Goal: Navigation & Orientation: Find specific page/section

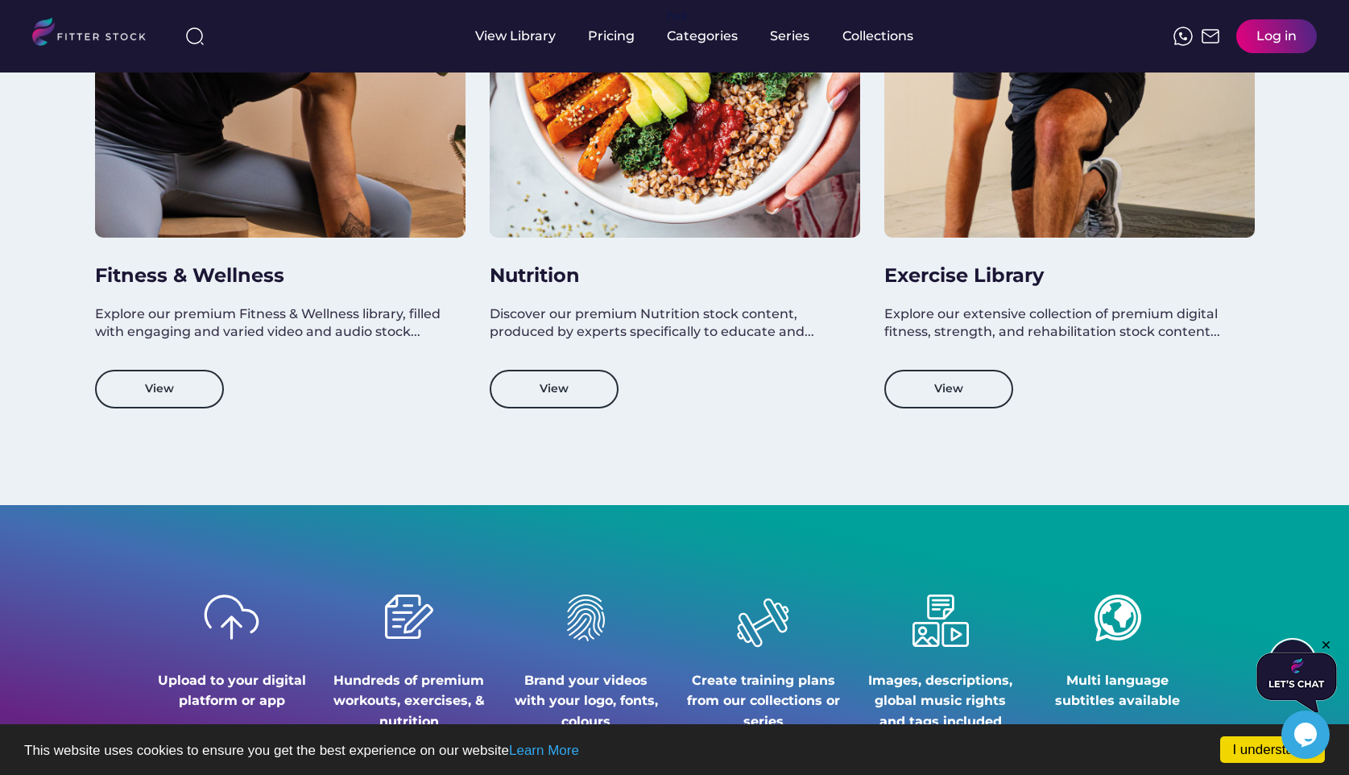
scroll to position [1444, 0]
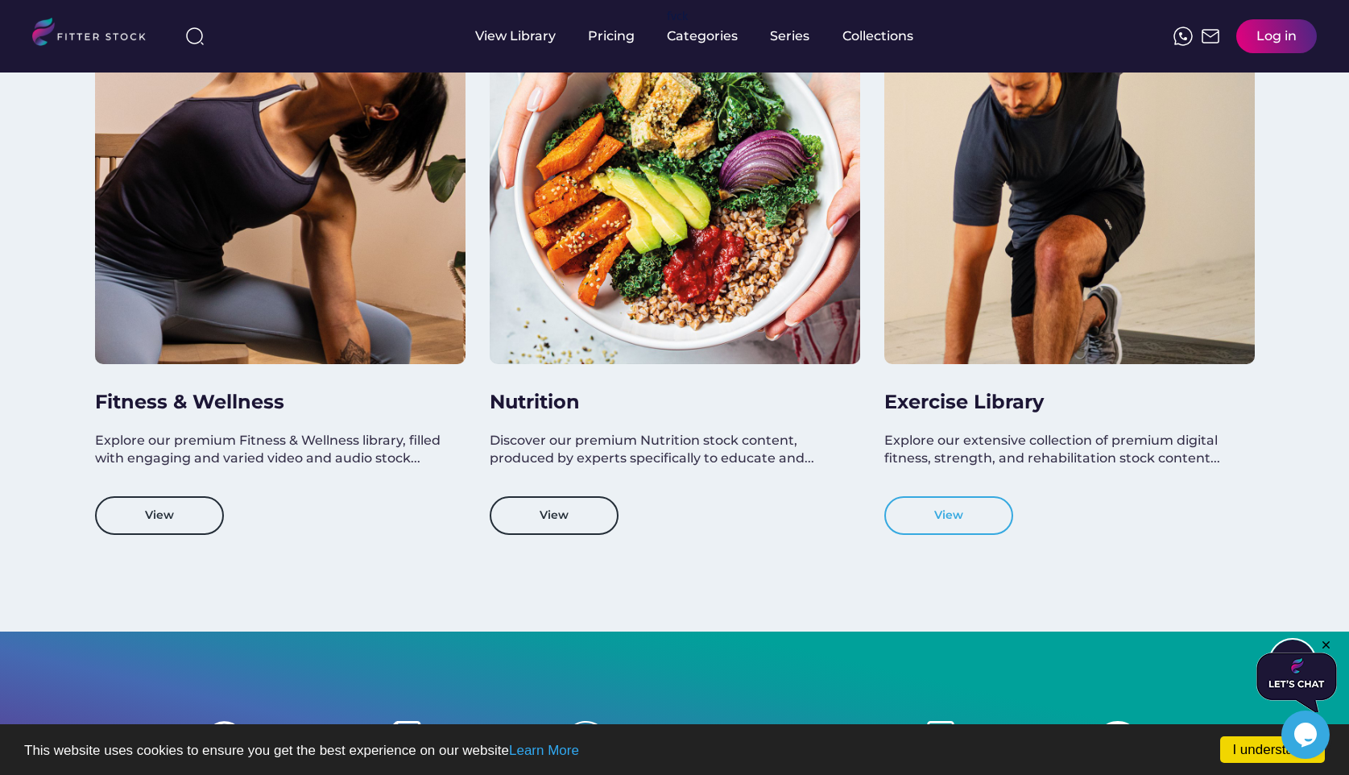
click at [956, 512] on button "View" at bounding box center [948, 515] width 129 height 39
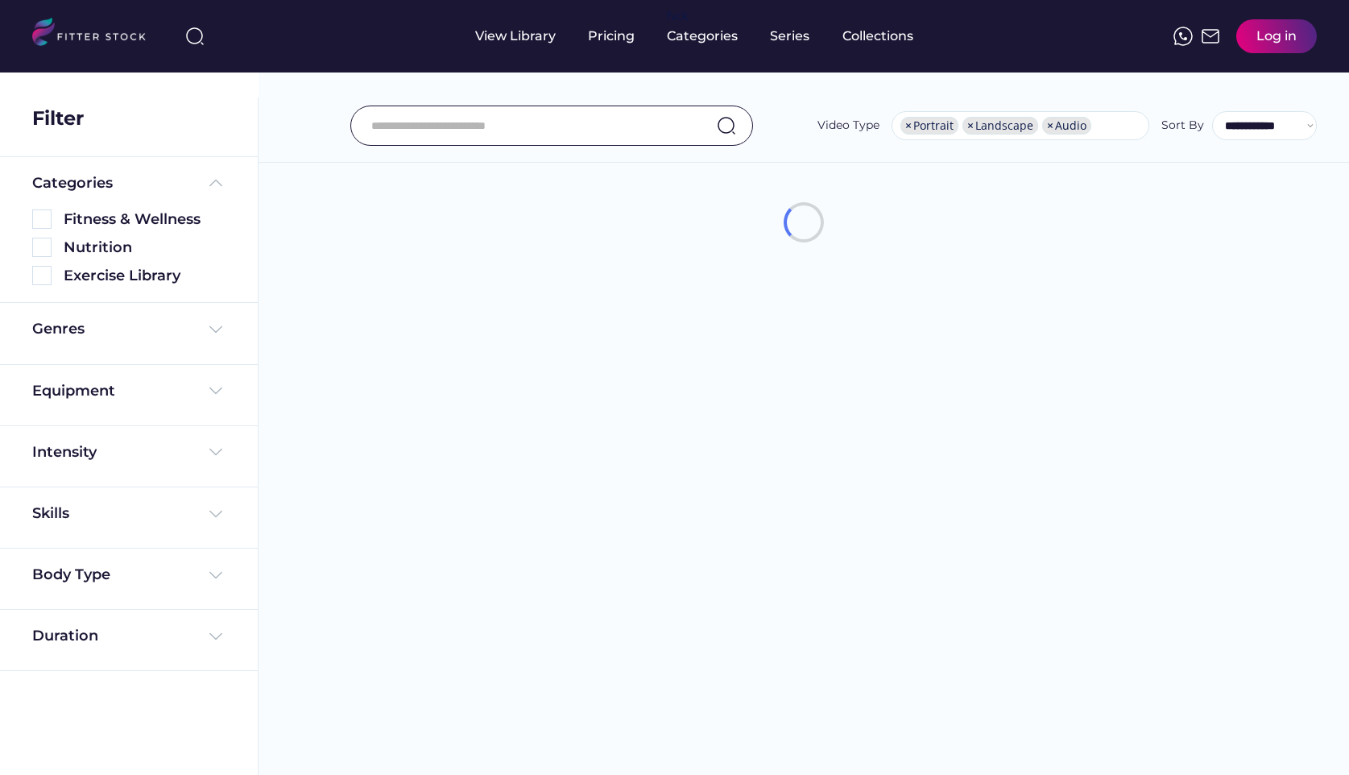
select select "**********"
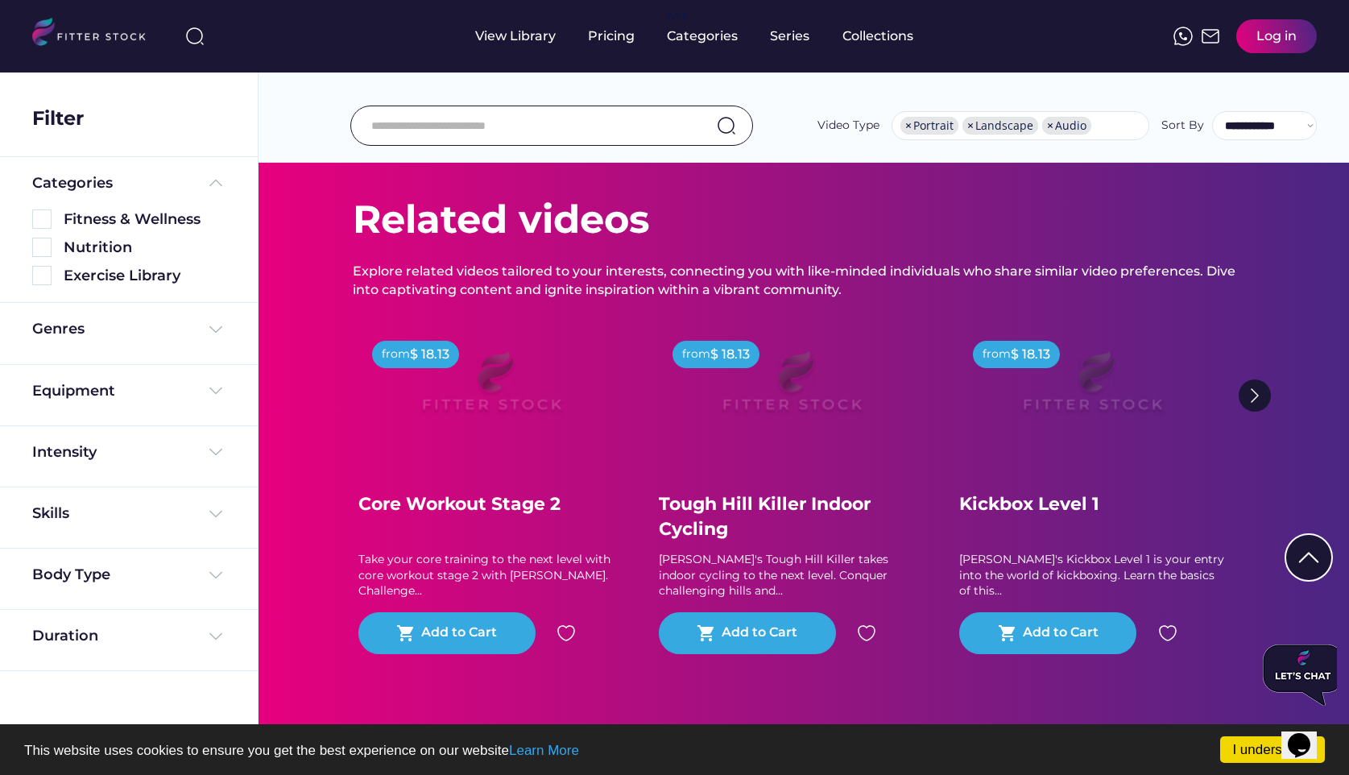
scroll to position [183, 0]
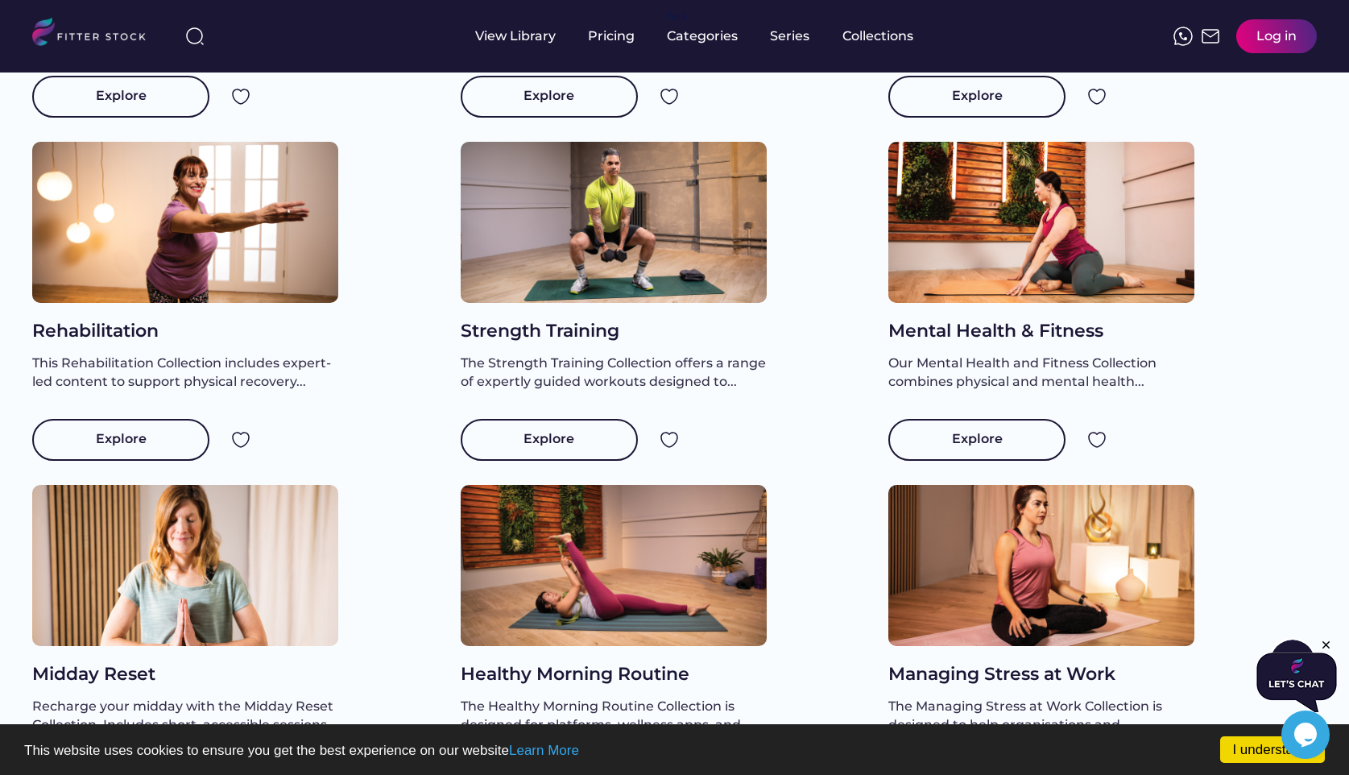
scroll to position [174, 0]
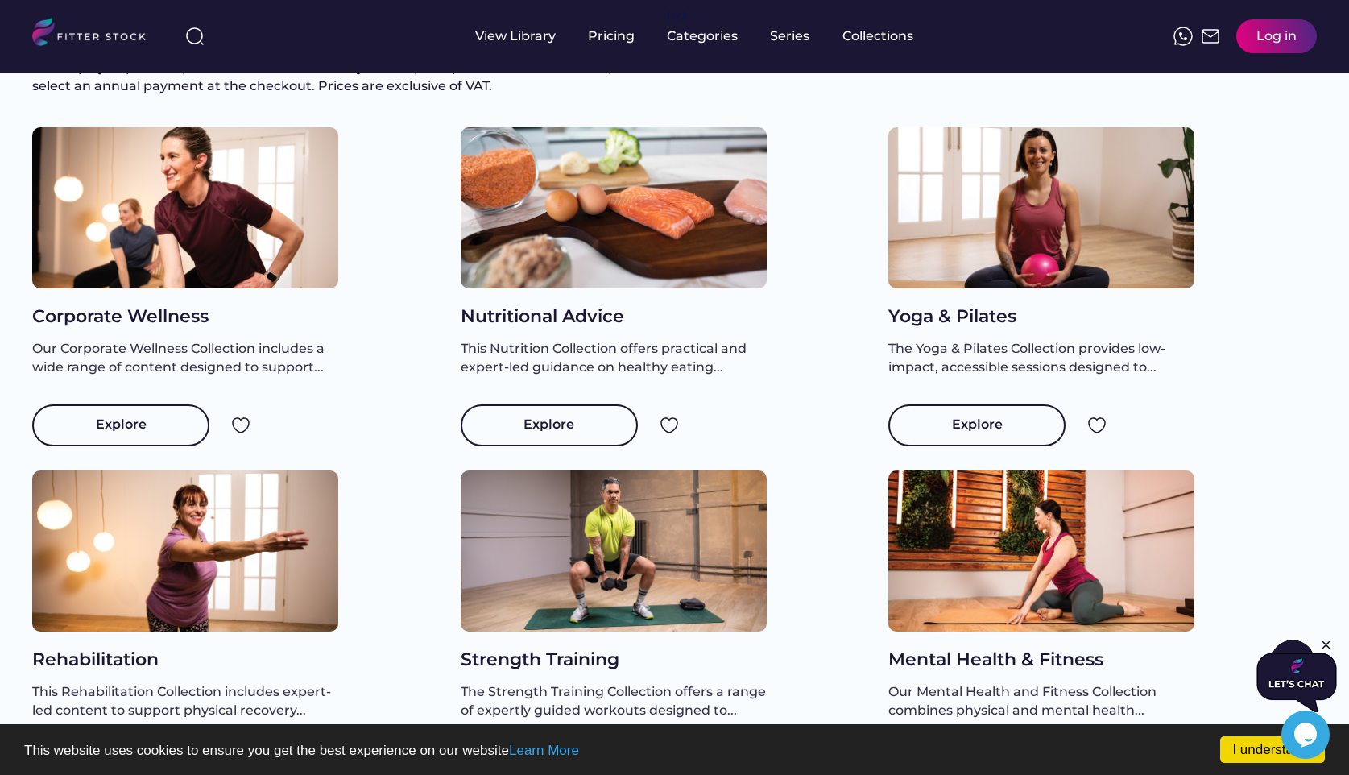
click at [1102, 236] on div at bounding box center [1041, 207] width 306 height 161
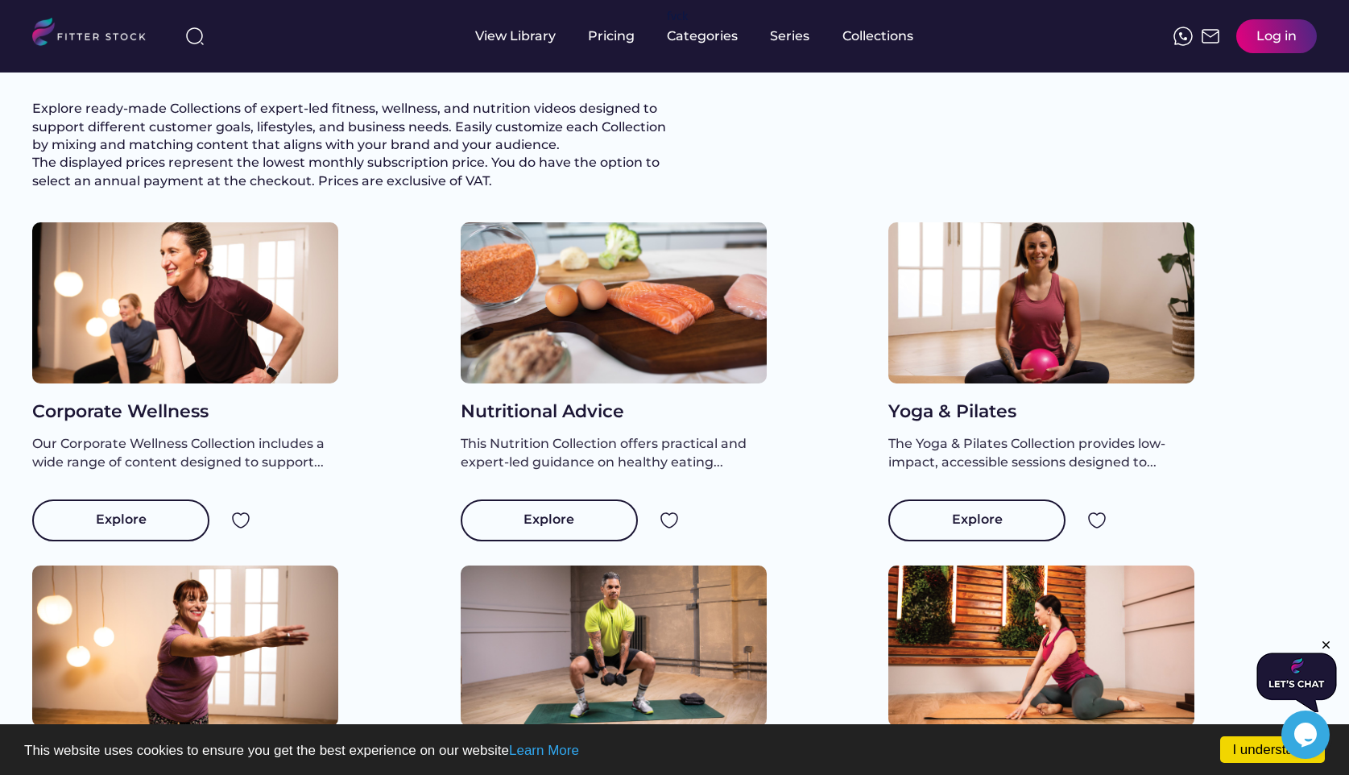
scroll to position [72, 0]
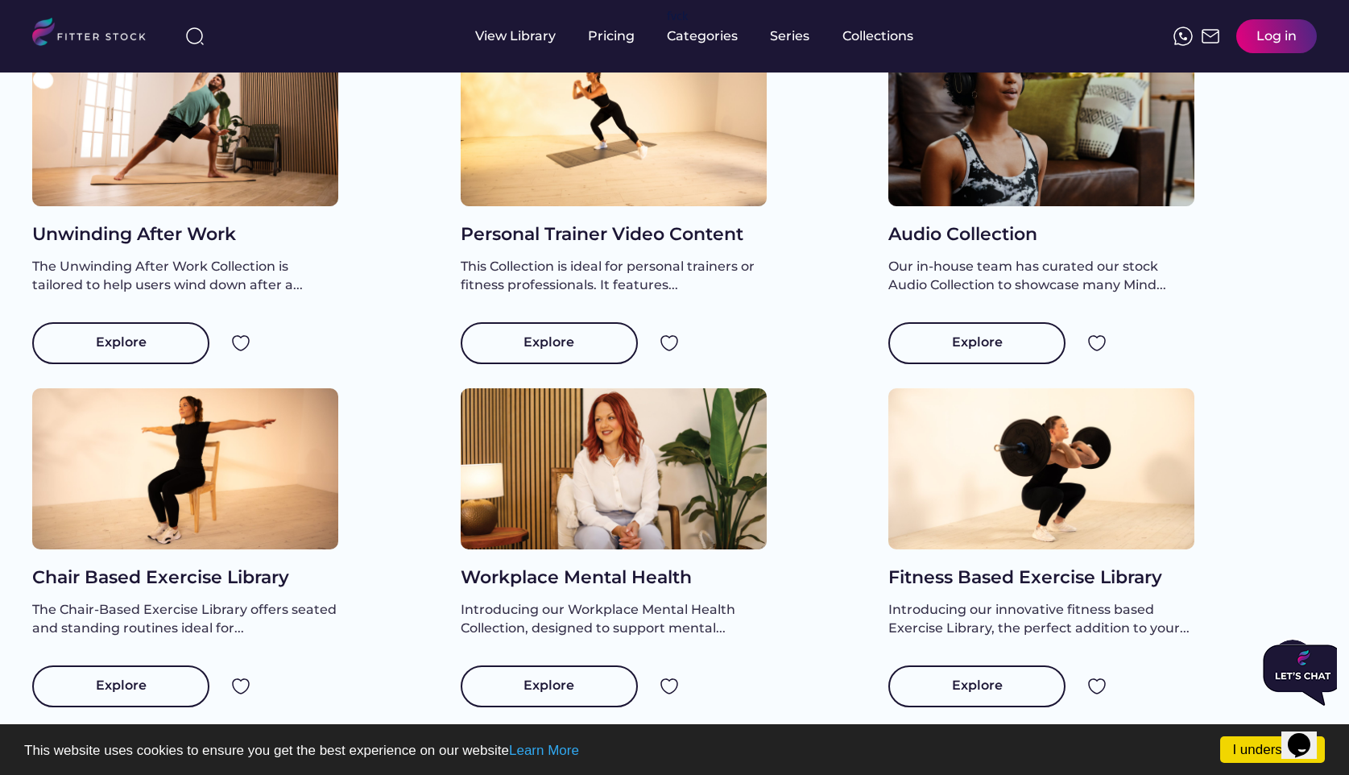
scroll to position [1286, 0]
click at [570, 527] on div at bounding box center [614, 467] width 306 height 161
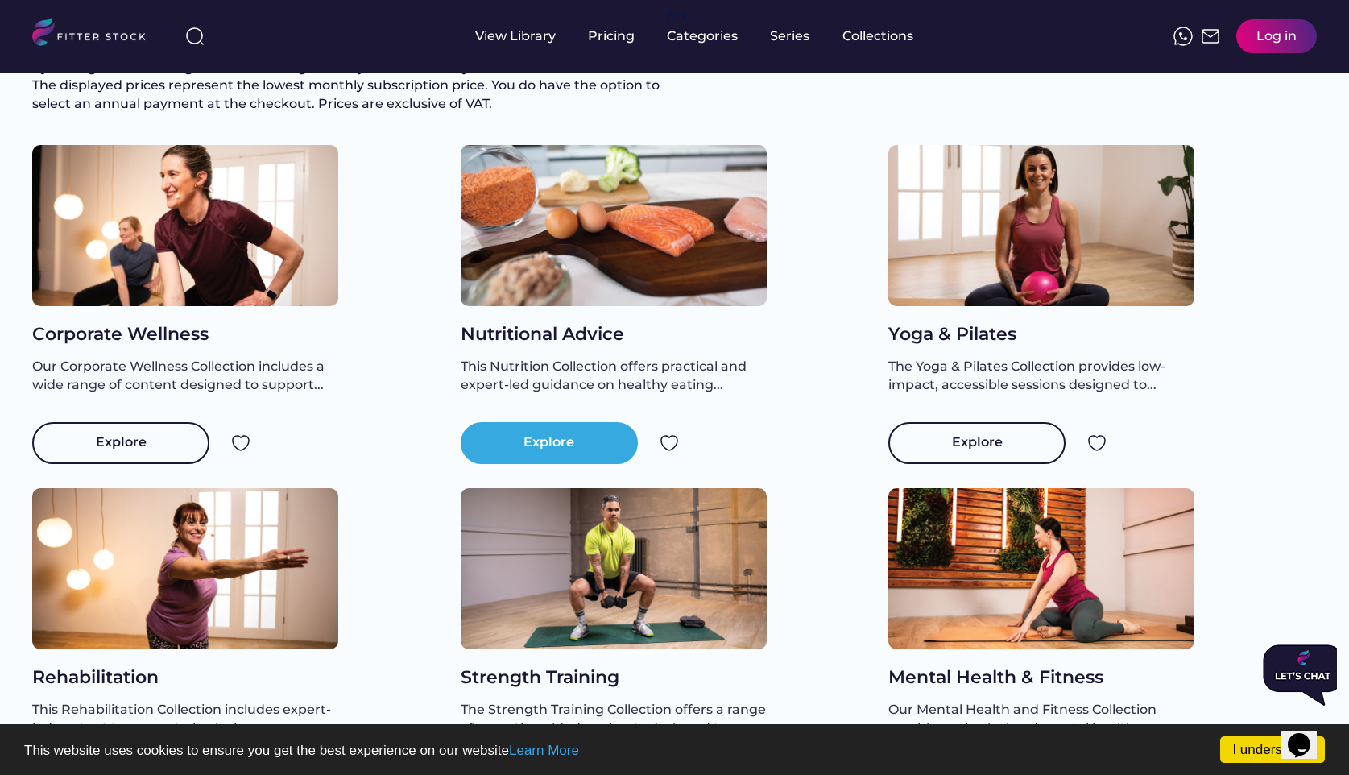
scroll to position [72, 0]
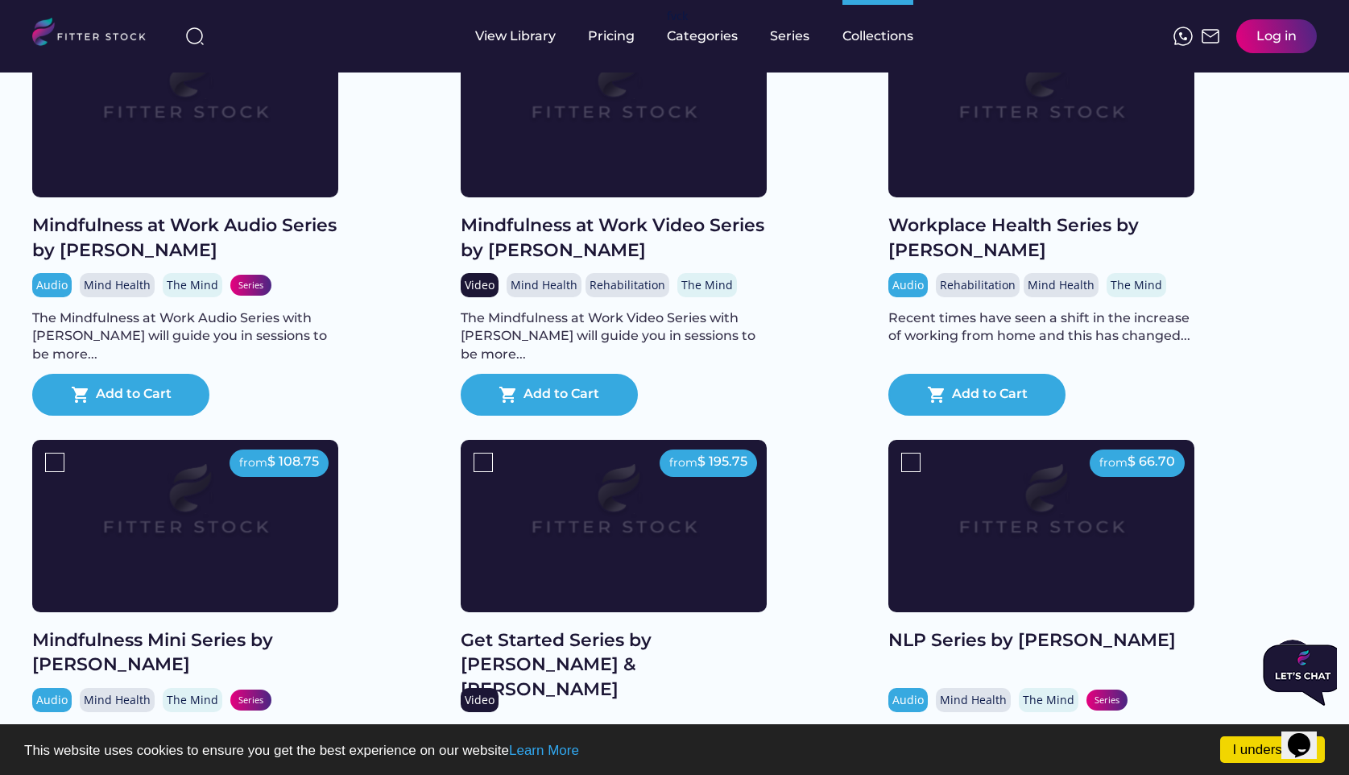
scroll to position [329, 0]
